Goal: Book appointment/travel/reservation

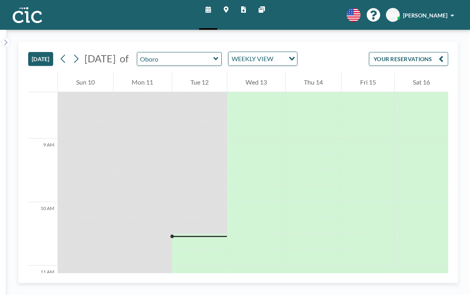
scroll to position [528, 0]
click at [72, 53] on icon at bounding box center [76, 59] width 8 height 12
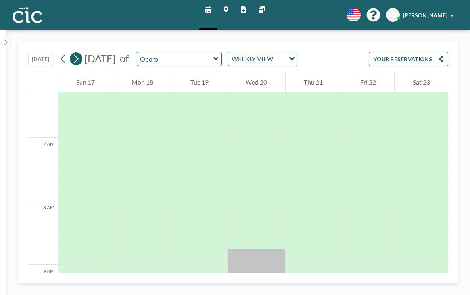
scroll to position [399, 0]
click at [72, 53] on icon at bounding box center [76, 59] width 8 height 12
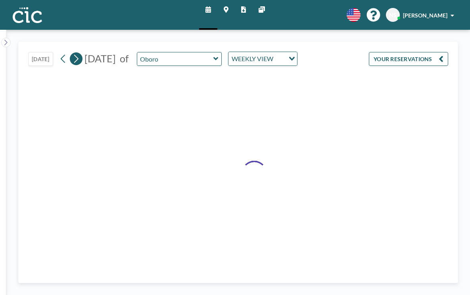
click at [72, 53] on icon at bounding box center [76, 59] width 8 height 12
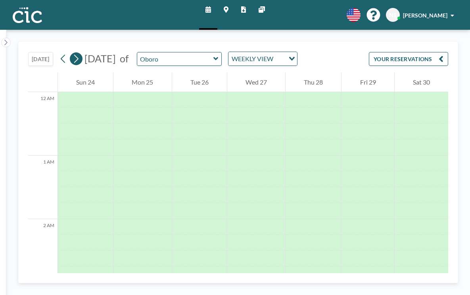
scroll to position [56, 0]
click at [72, 53] on icon at bounding box center [76, 59] width 8 height 12
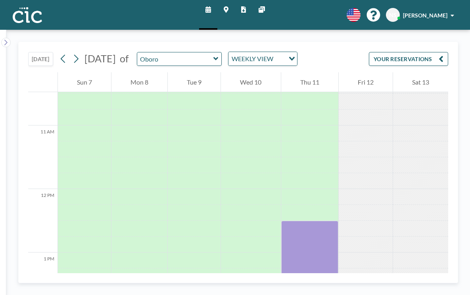
scroll to position [702, 0]
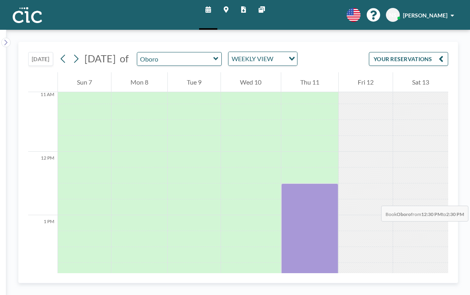
drag, startPoint x: 291, startPoint y: 220, endPoint x: 302, endPoint y: 159, distance: 61.5
click at [302, 159] on div at bounding box center [309, 151] width 57 height 1523
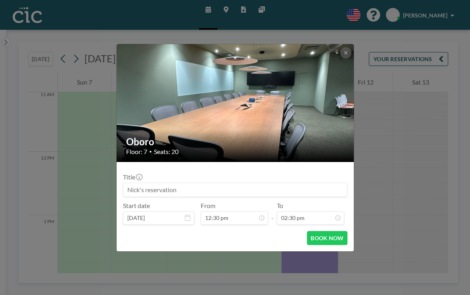
click at [164, 183] on input at bounding box center [235, 189] width 224 height 13
type input "Fukuoka Now"
click at [309, 231] on button "BOOK NOW" at bounding box center [327, 238] width 40 height 14
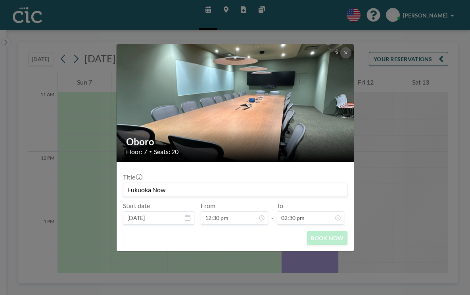
scroll to position [0, 0]
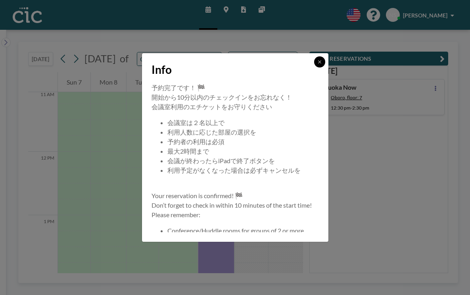
click at [317, 64] on icon at bounding box center [319, 61] width 5 height 5
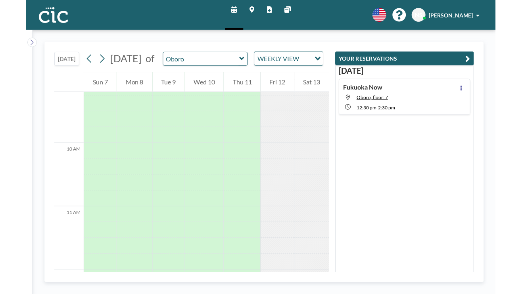
scroll to position [575, 0]
